Goal: Find specific page/section: Find specific page/section

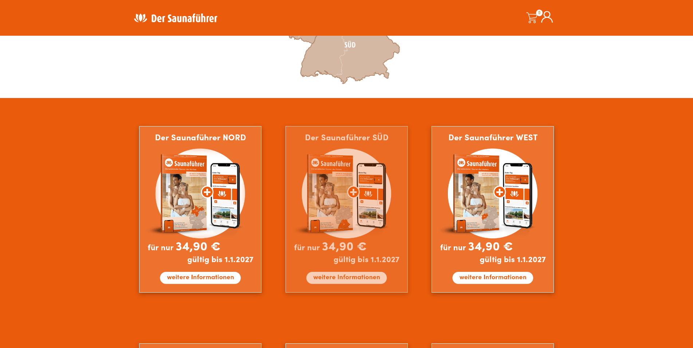
scroll to position [372, 0]
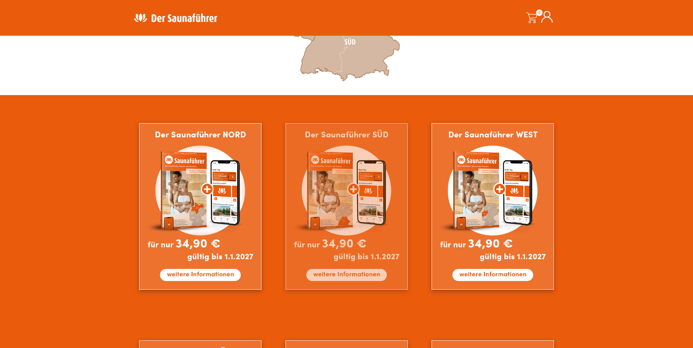
click at [341, 274] on img at bounding box center [347, 206] width 122 height 166
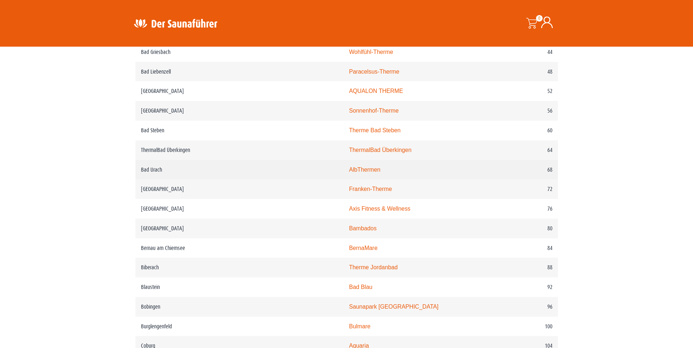
scroll to position [520, 0]
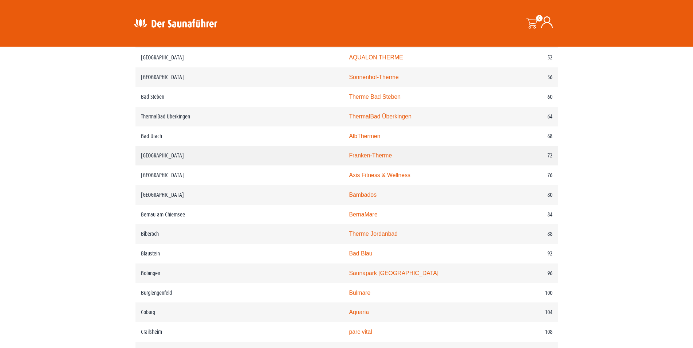
click at [349, 158] on link "Franken-Therme" at bounding box center [370, 155] width 43 height 6
